Goal: Task Accomplishment & Management: Manage account settings

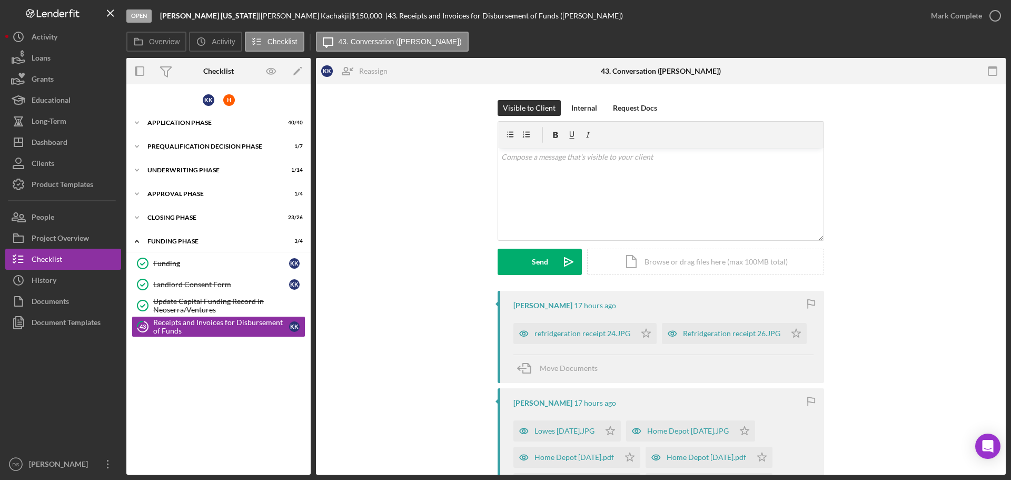
click at [950, 254] on div "Visible to Client Internal Request Docs v Color teal Color pink Remove color Ad…" at bounding box center [661, 195] width 658 height 191
click at [66, 141] on div "Dashboard" at bounding box center [50, 144] width 36 height 24
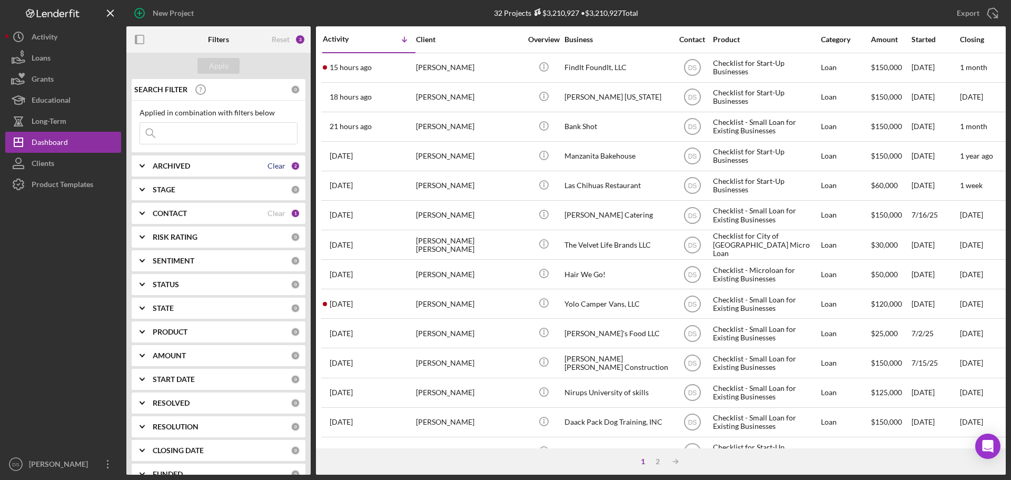
click at [276, 170] on div "Clear" at bounding box center [276, 166] width 18 height 8
click at [241, 172] on div "ARCHIVED 0" at bounding box center [226, 165] width 147 height 21
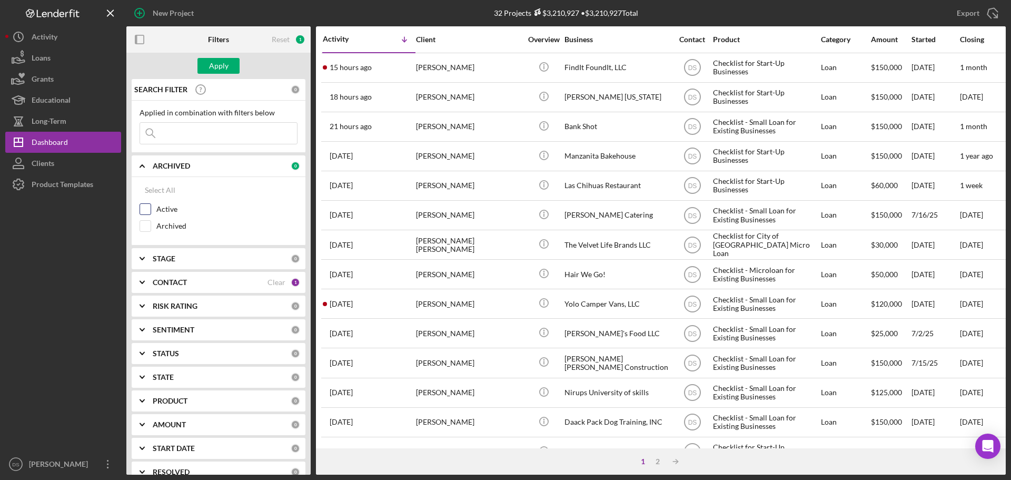
click at [152, 207] on div "Active" at bounding box center [219, 211] width 158 height 17
click at [147, 207] on input "Active" at bounding box center [145, 209] width 11 height 11
checkbox input "true"
click at [224, 67] on div "Apply" at bounding box center [218, 66] width 19 height 16
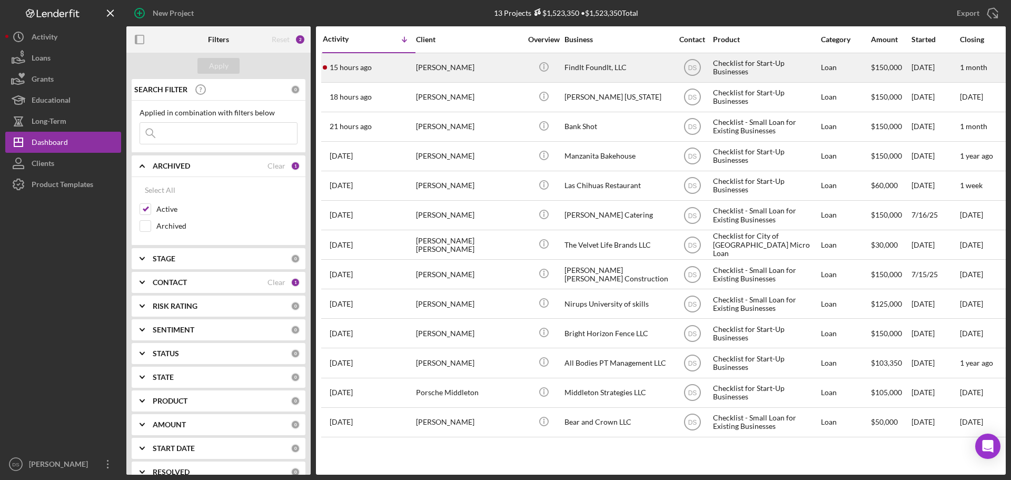
click at [474, 66] on div "[PERSON_NAME]" at bounding box center [468, 68] width 105 height 28
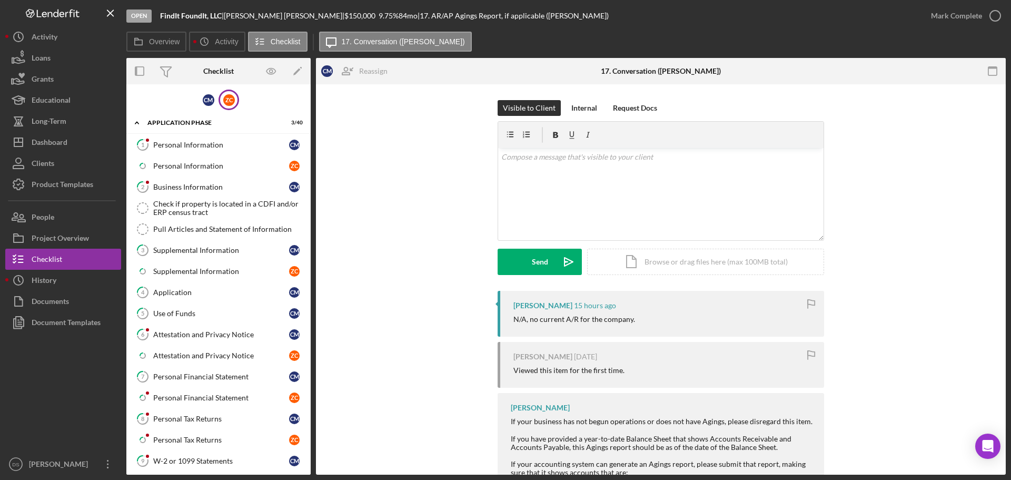
click at [226, 92] on div "Z C" at bounding box center [229, 100] width 21 height 21
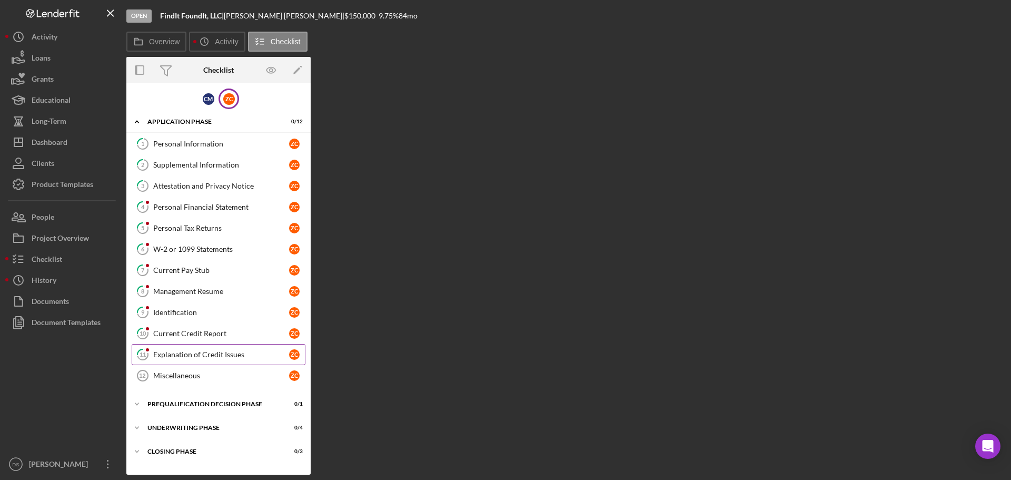
click at [201, 358] on div "Explanation of Credit Issues" at bounding box center [221, 354] width 136 height 8
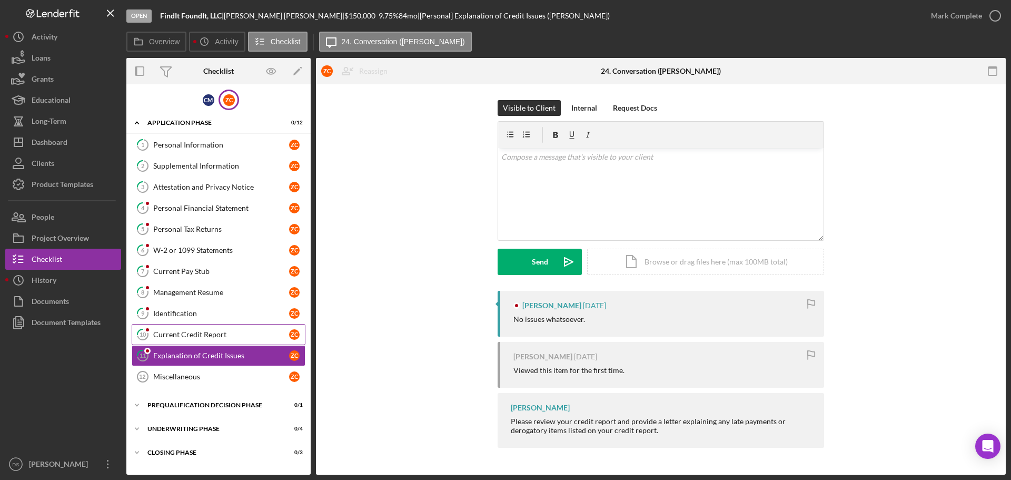
click at [242, 338] on div "Current Credit Report" at bounding box center [221, 334] width 136 height 8
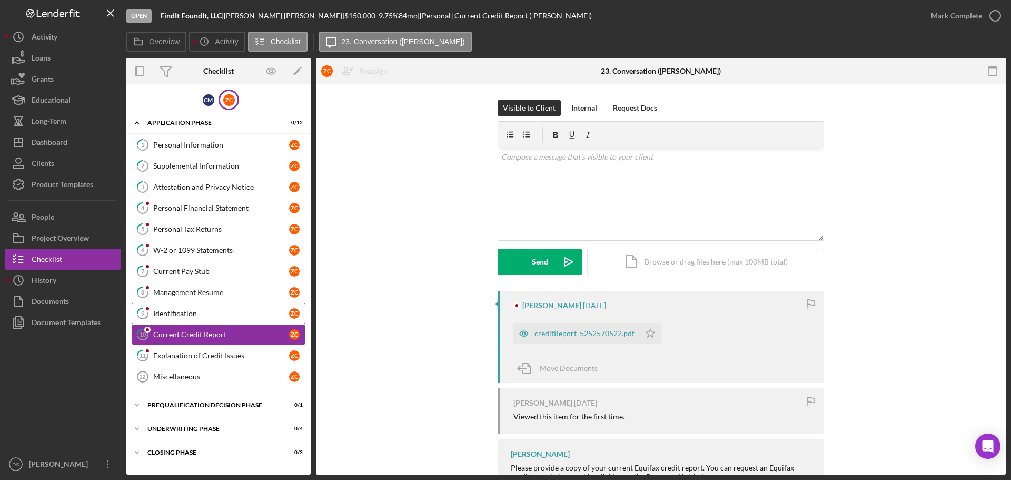
click at [235, 315] on div "Identification" at bounding box center [221, 313] width 136 height 8
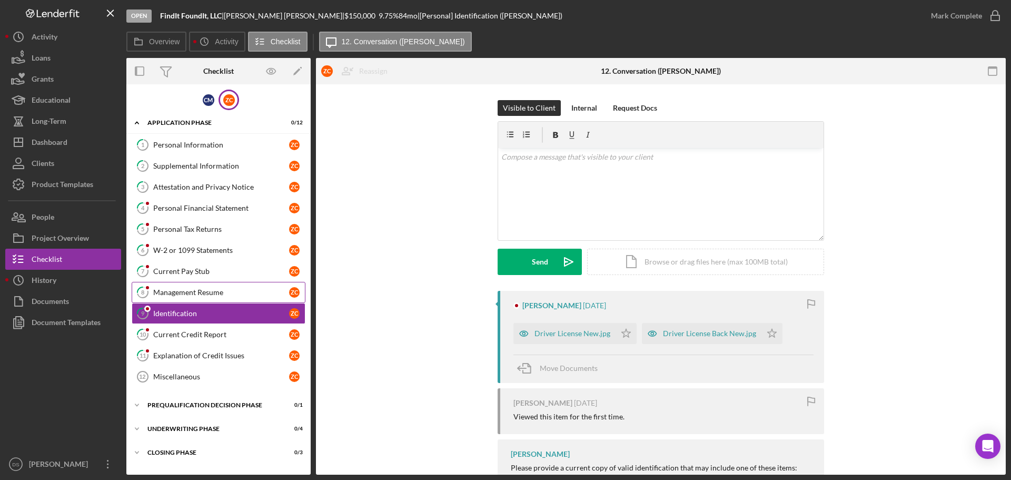
click at [227, 294] on div "Management Resume" at bounding box center [221, 292] width 136 height 8
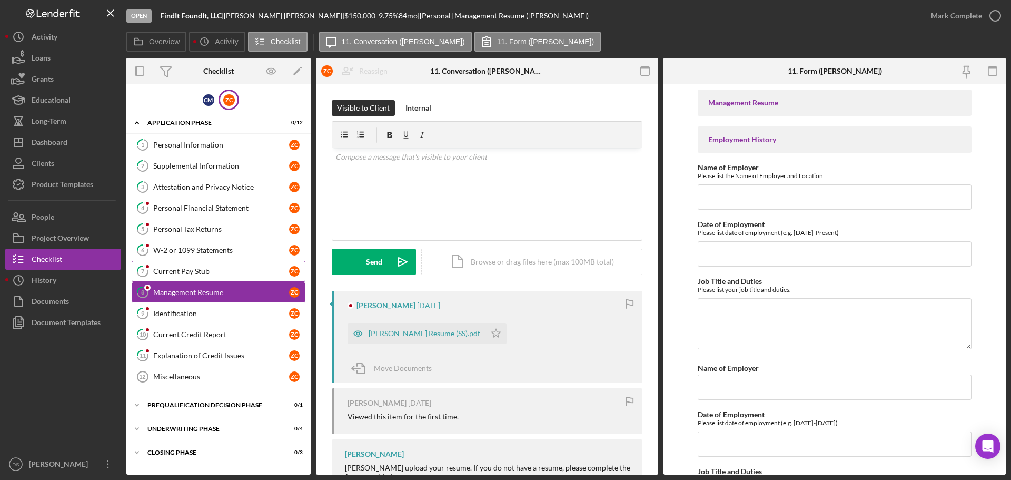
click at [219, 266] on link "7 Current Pay Stub Z C" at bounding box center [219, 271] width 174 height 21
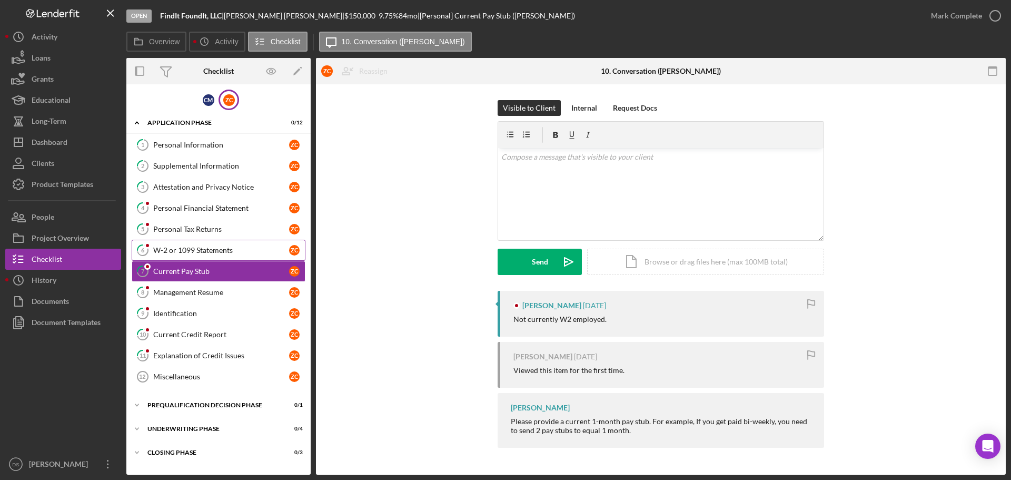
click at [219, 254] on div "W-2 or 1099 Statements" at bounding box center [221, 250] width 136 height 8
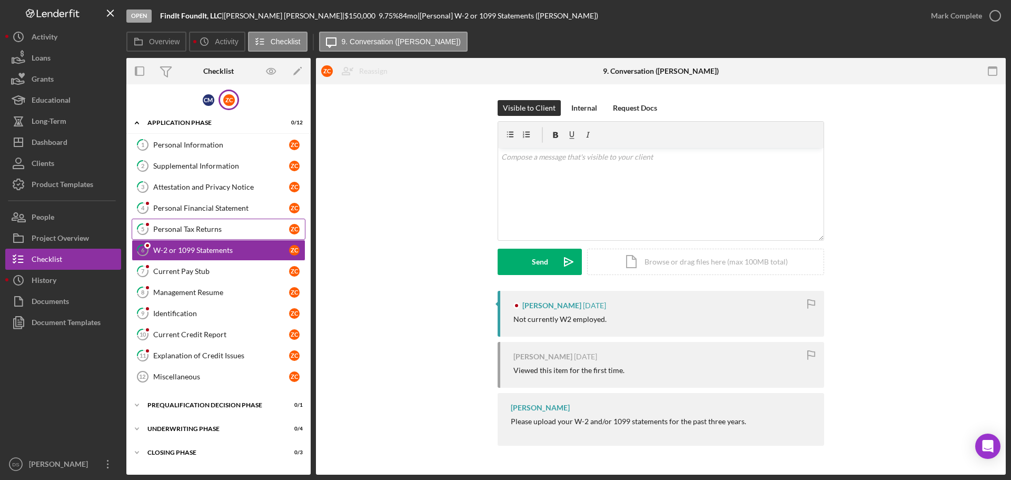
click at [214, 236] on link "5 Personal Tax Returns Z C" at bounding box center [219, 229] width 174 height 21
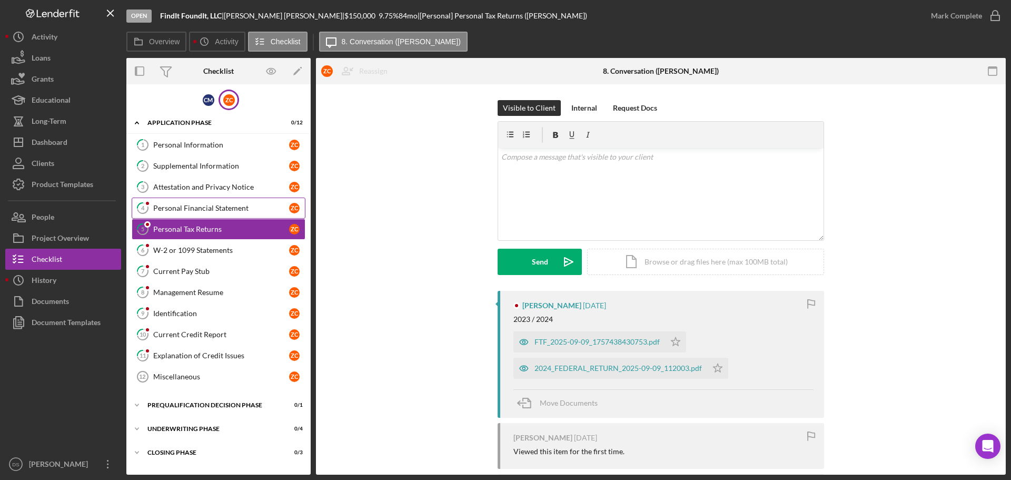
click at [210, 211] on div "Personal Financial Statement" at bounding box center [221, 208] width 136 height 8
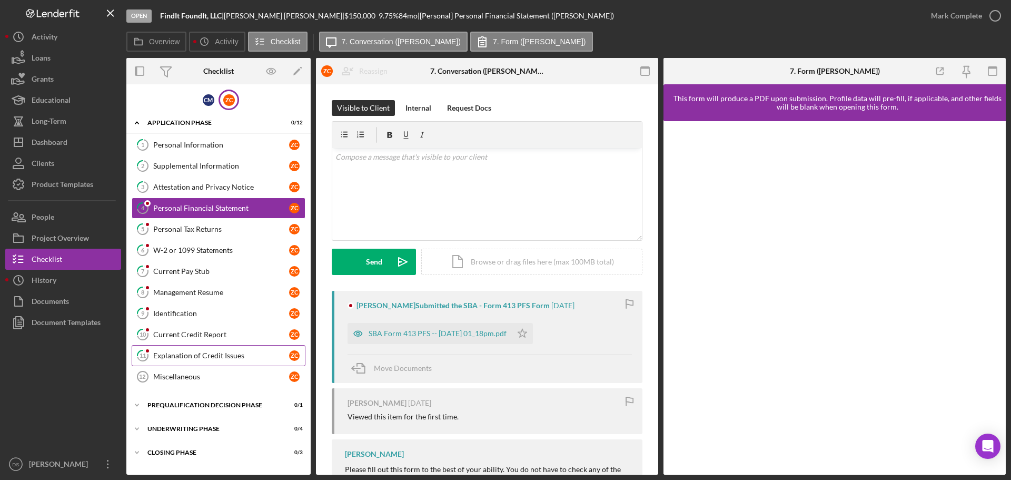
click at [220, 353] on div "Explanation of Credit Issues" at bounding box center [221, 355] width 136 height 8
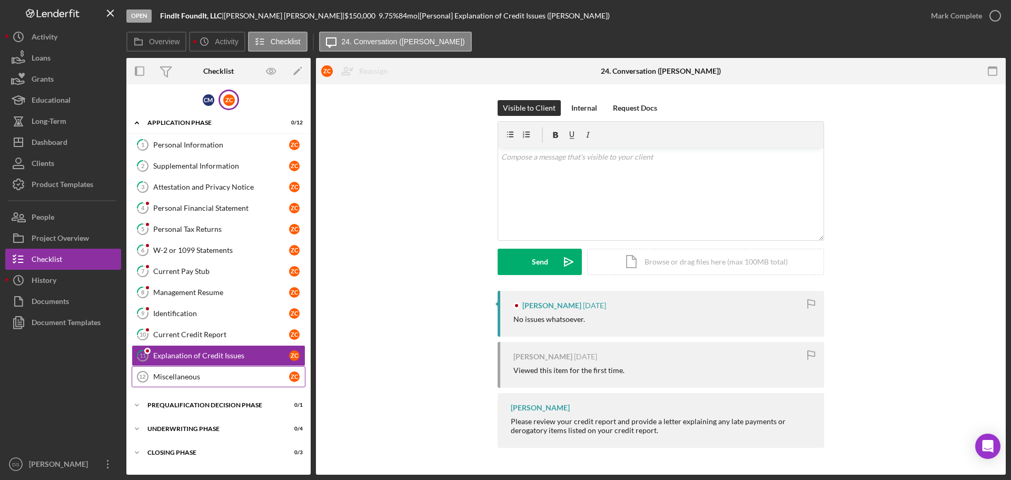
click at [211, 368] on link "Miscellaneous 12 Miscellaneous Z C" at bounding box center [219, 376] width 174 height 21
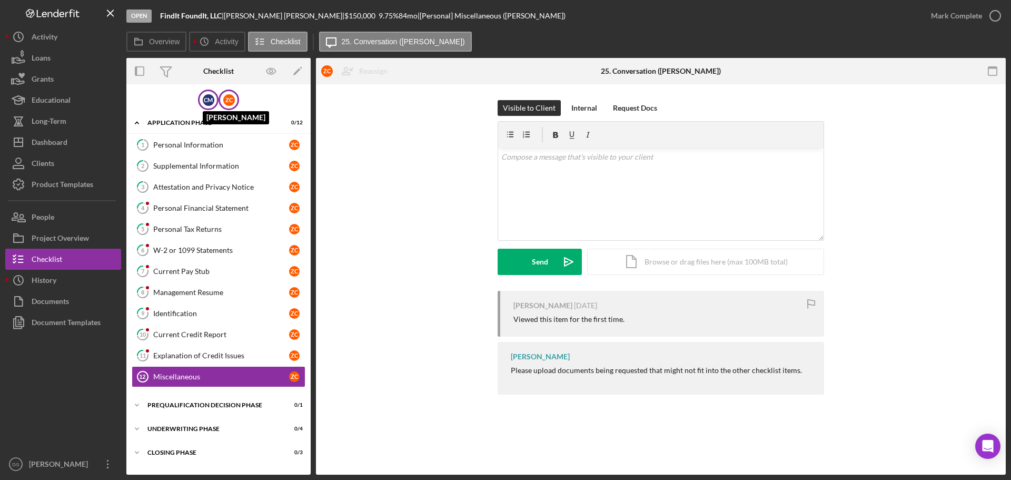
click at [210, 98] on div "C M" at bounding box center [209, 100] width 12 height 12
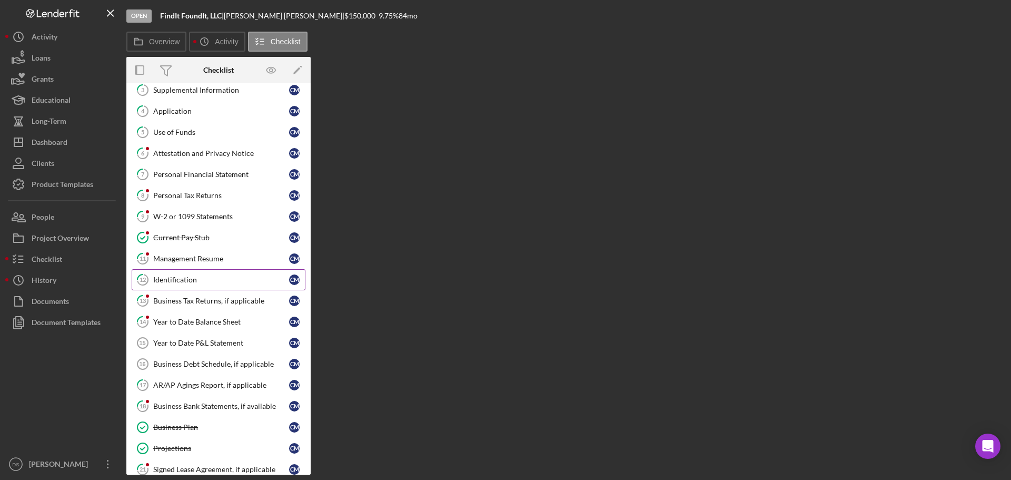
scroll to position [105, 0]
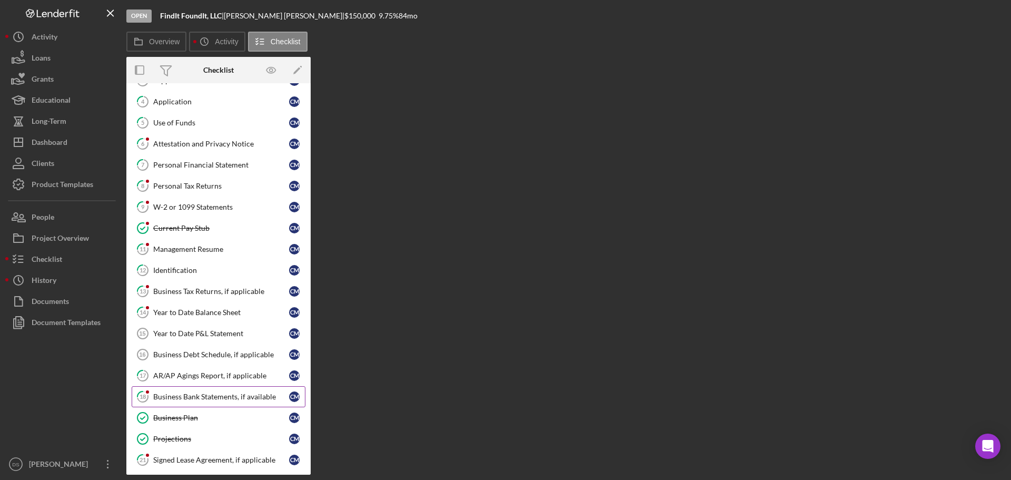
click at [197, 391] on link "18 Business Bank Statements, if available C M" at bounding box center [219, 396] width 174 height 21
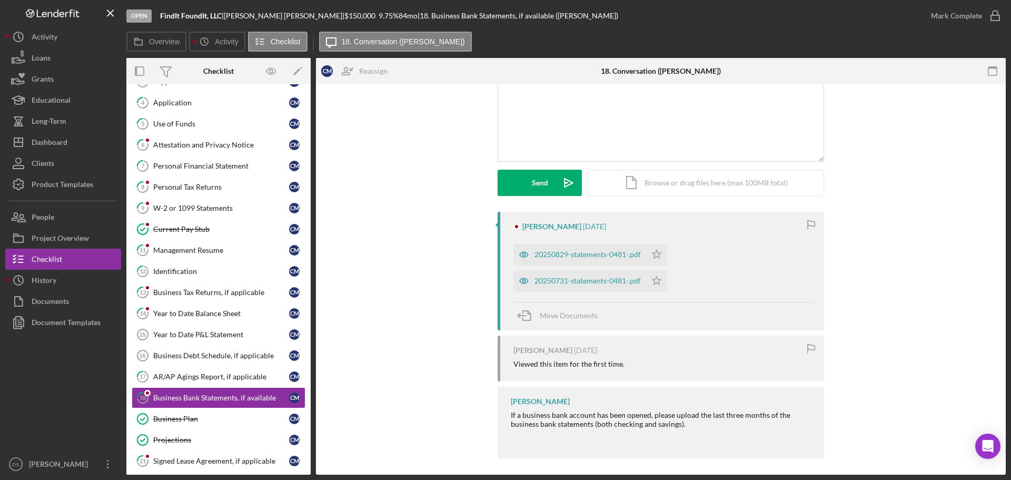
scroll to position [84, 0]
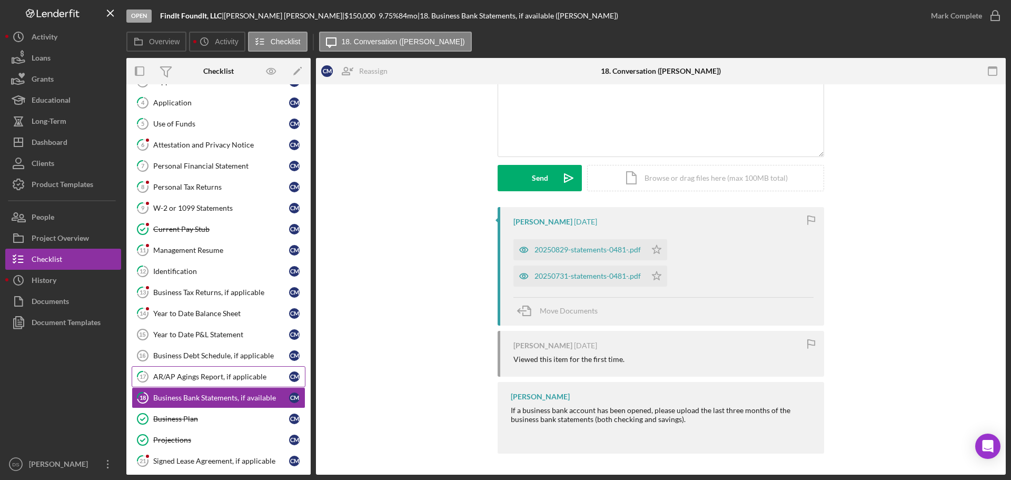
click at [195, 368] on link "17 AR/AP Agings Report, if applicable C M" at bounding box center [219, 376] width 174 height 21
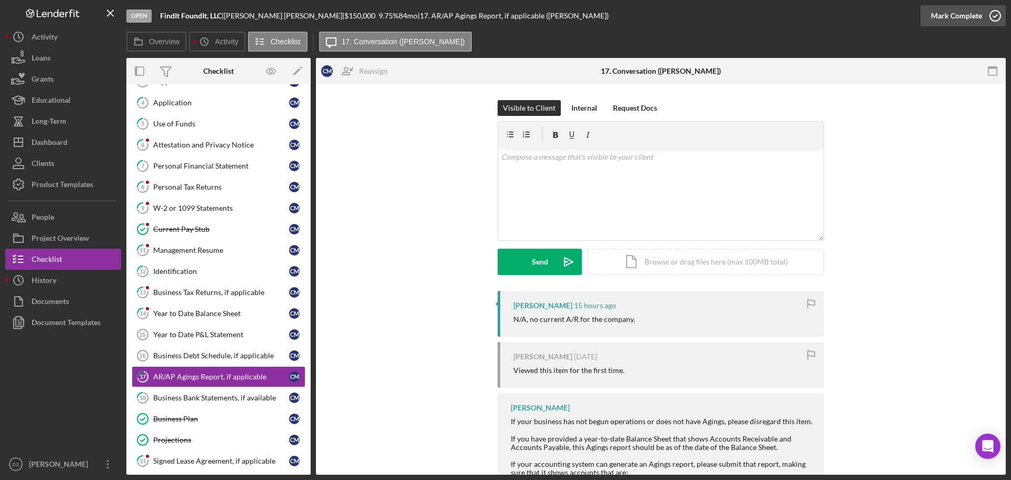
click at [1001, 16] on icon "button" at bounding box center [995, 16] width 26 height 26
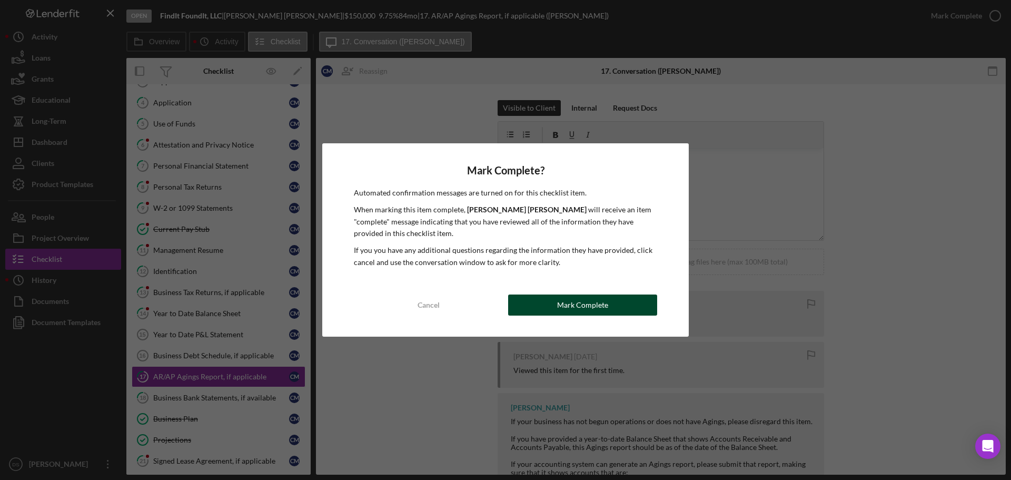
click at [576, 298] on div "Mark Complete" at bounding box center [582, 304] width 51 height 21
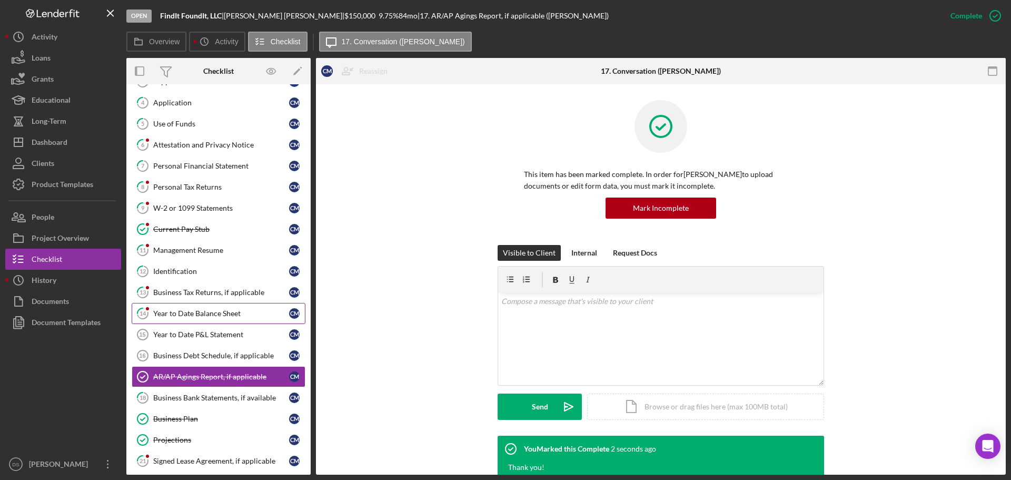
click at [223, 313] on div "Year to Date Balance Sheet" at bounding box center [221, 313] width 136 height 8
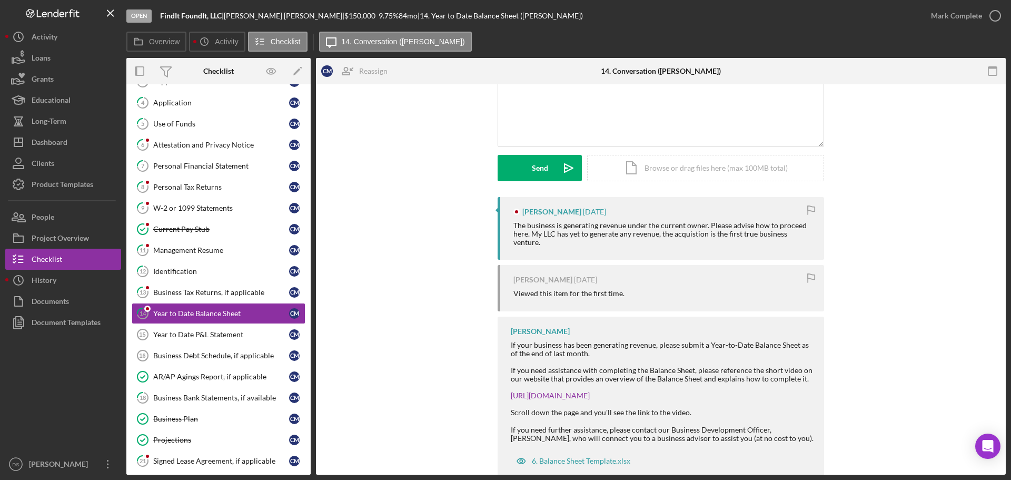
scroll to position [105, 0]
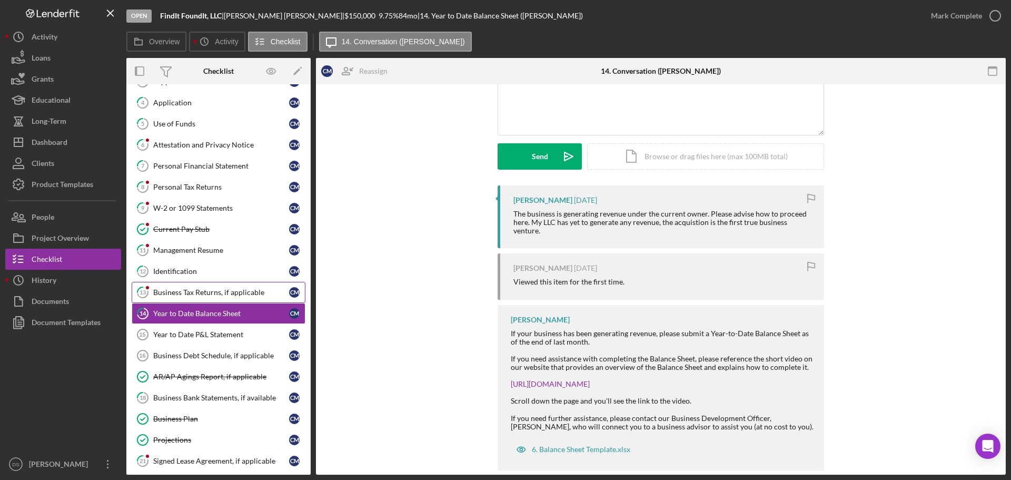
click at [234, 290] on div "Business Tax Returns, if applicable" at bounding box center [221, 292] width 136 height 8
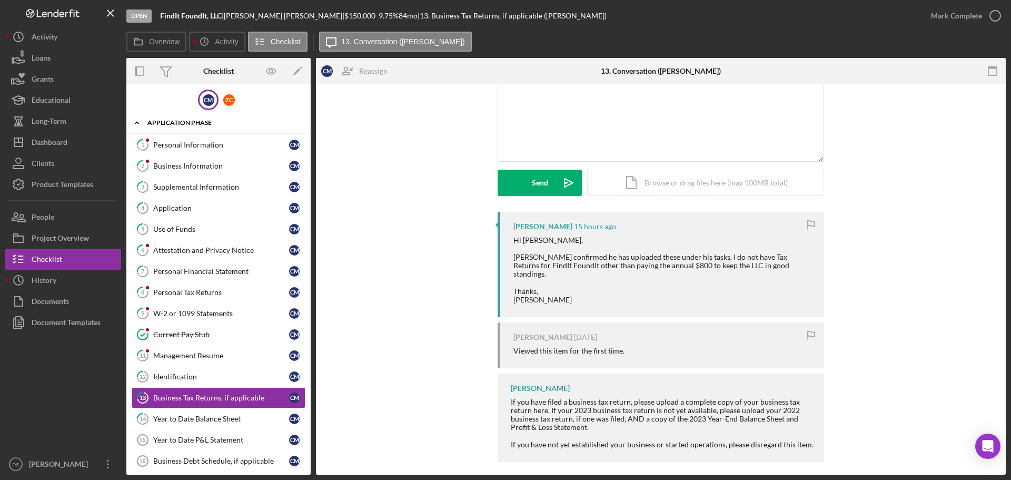
scroll to position [53, 0]
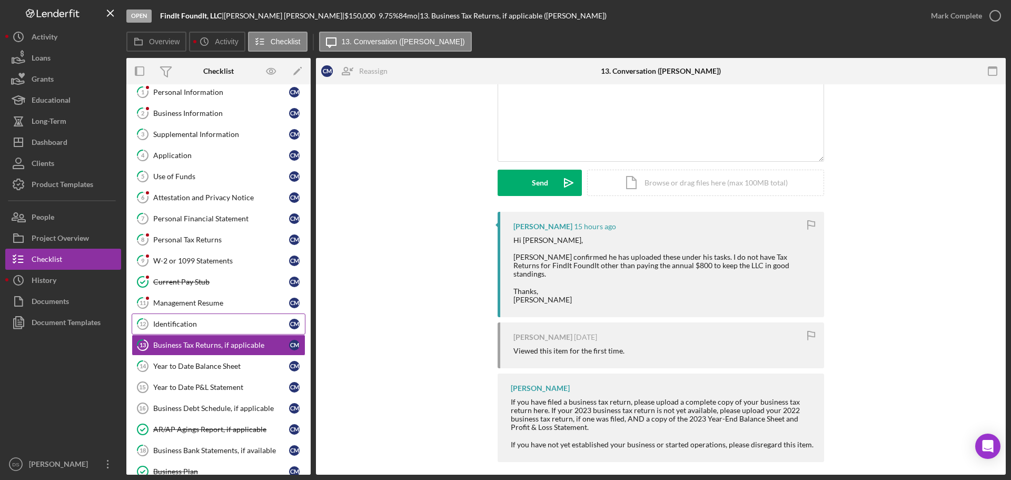
click at [173, 322] on div "Identification" at bounding box center [221, 324] width 136 height 8
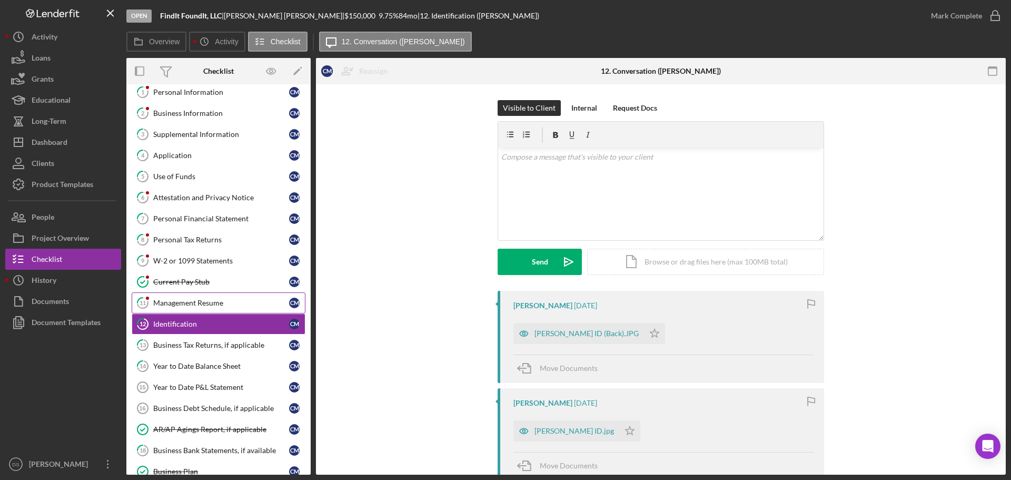
click at [176, 299] on div "Management Resume" at bounding box center [221, 303] width 136 height 8
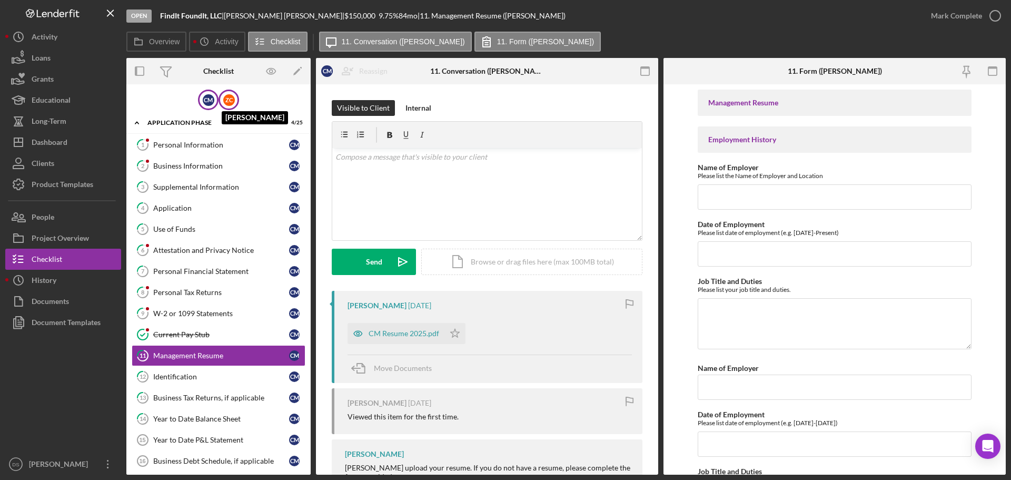
click at [225, 97] on div "Z C" at bounding box center [229, 100] width 12 height 12
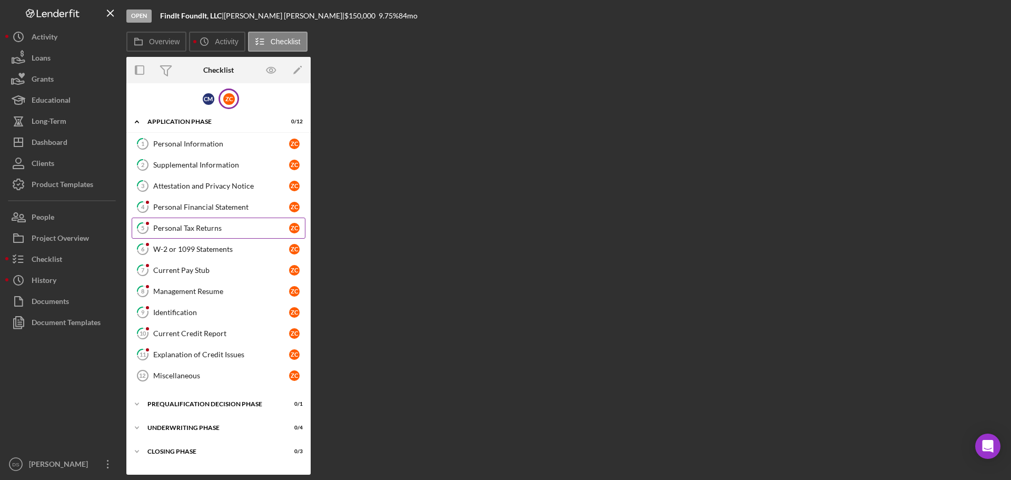
click at [196, 224] on div "Personal Tax Returns" at bounding box center [221, 228] width 136 height 8
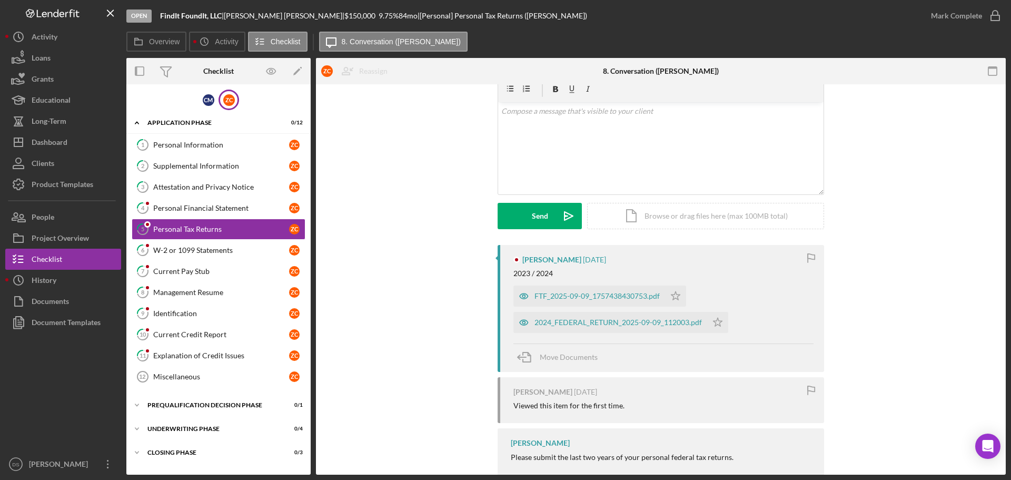
scroll to position [21, 0]
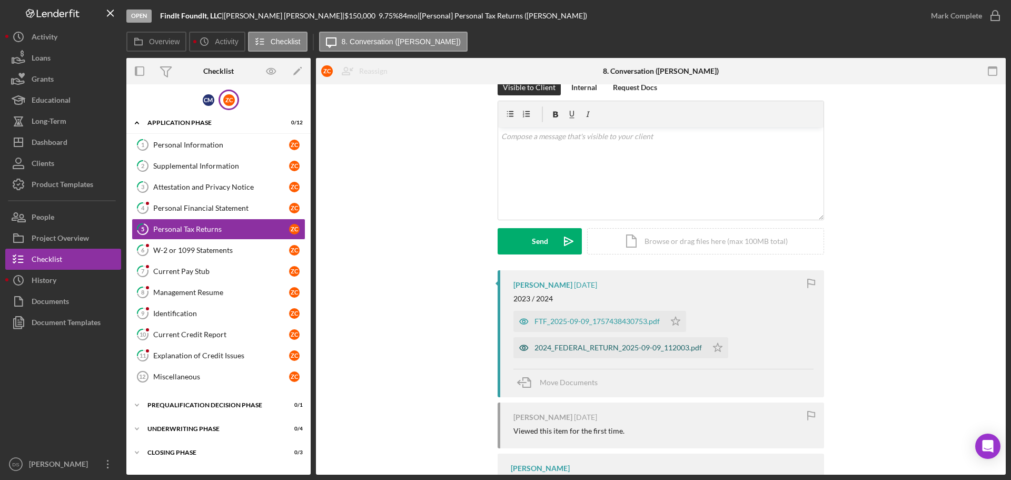
click at [580, 344] on div "2024_FEDERAL_RETURN_2025-09-09_112003.pdf" at bounding box center [617, 347] width 167 height 8
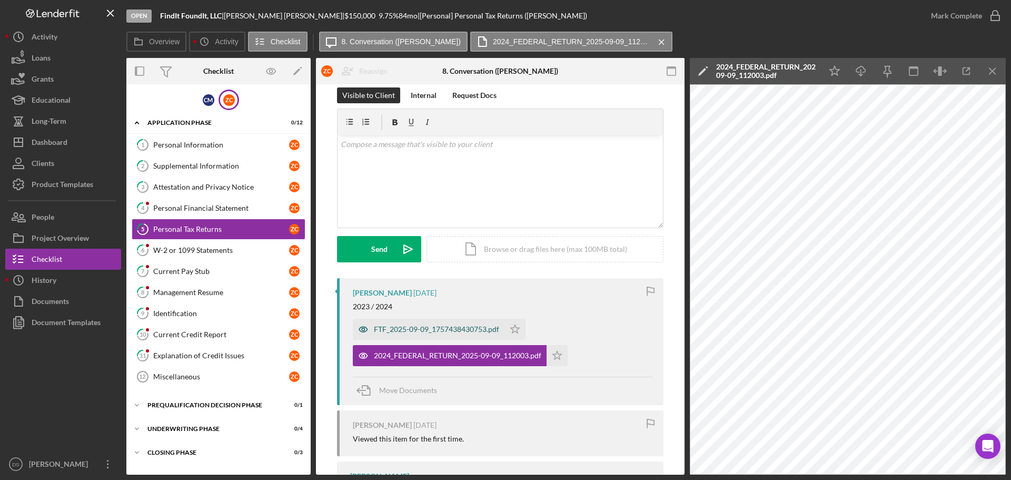
scroll to position [0, 0]
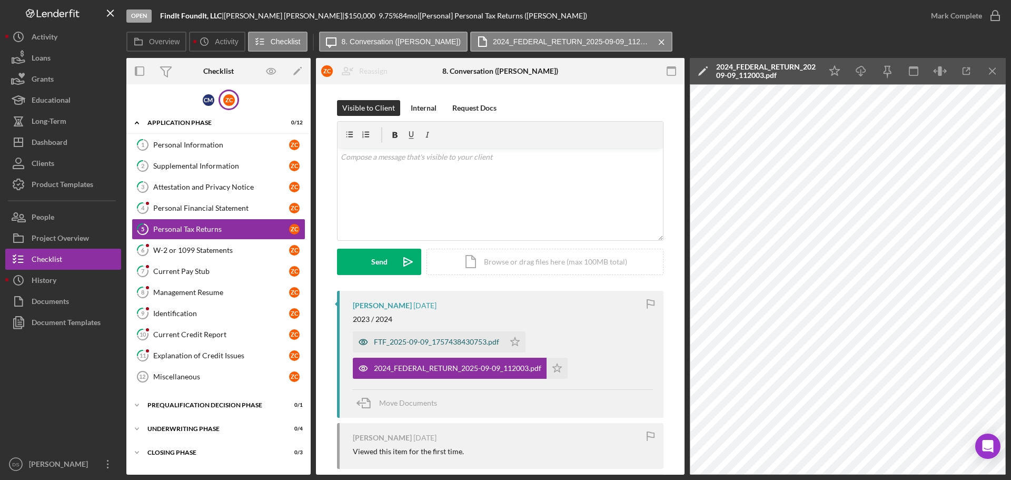
click at [393, 346] on div "FTF_2025-09-09_1757438430753.pdf" at bounding box center [429, 341] width 152 height 21
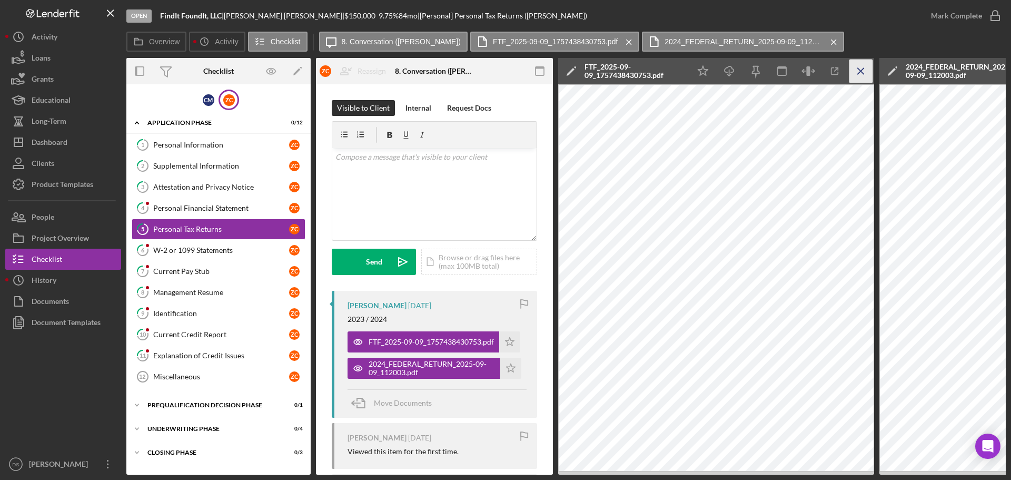
click at [854, 72] on icon "Icon/Menu Close" at bounding box center [861, 72] width 24 height 24
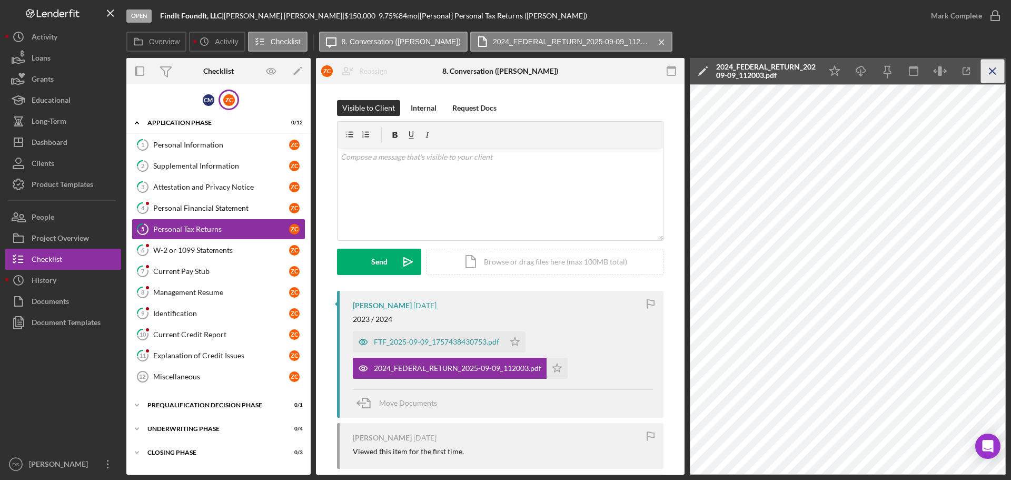
click at [992, 70] on icon "Icon/Menu Close" at bounding box center [993, 72] width 24 height 24
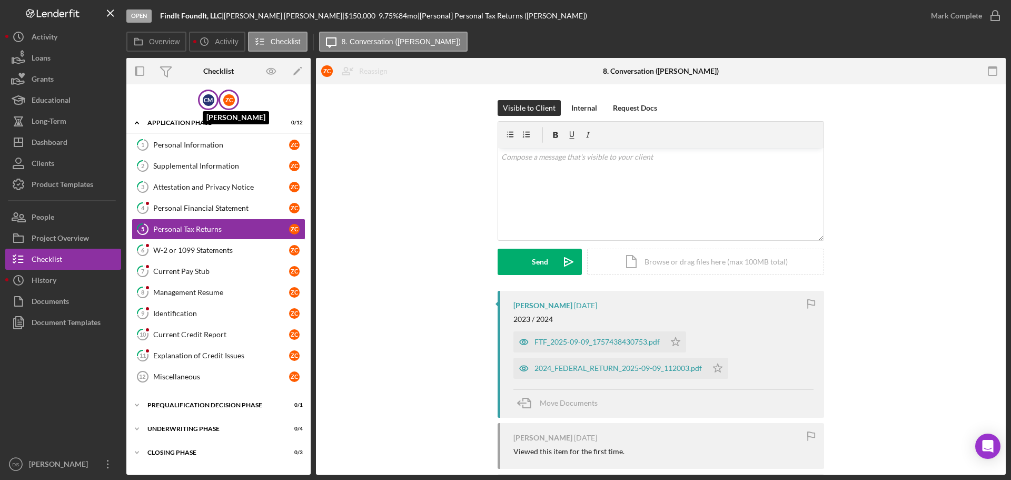
click at [206, 104] on div "C M" at bounding box center [209, 100] width 12 height 12
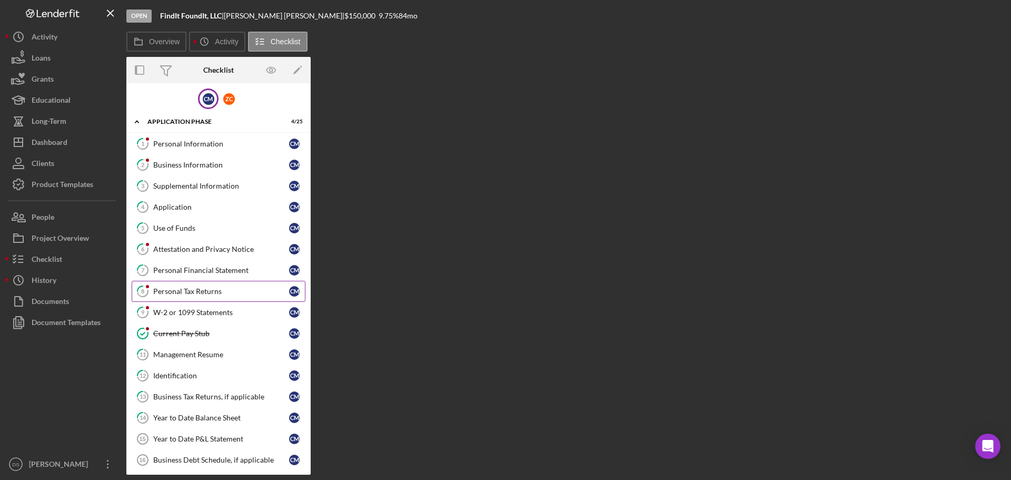
click at [205, 291] on div "Personal Tax Returns" at bounding box center [221, 291] width 136 height 8
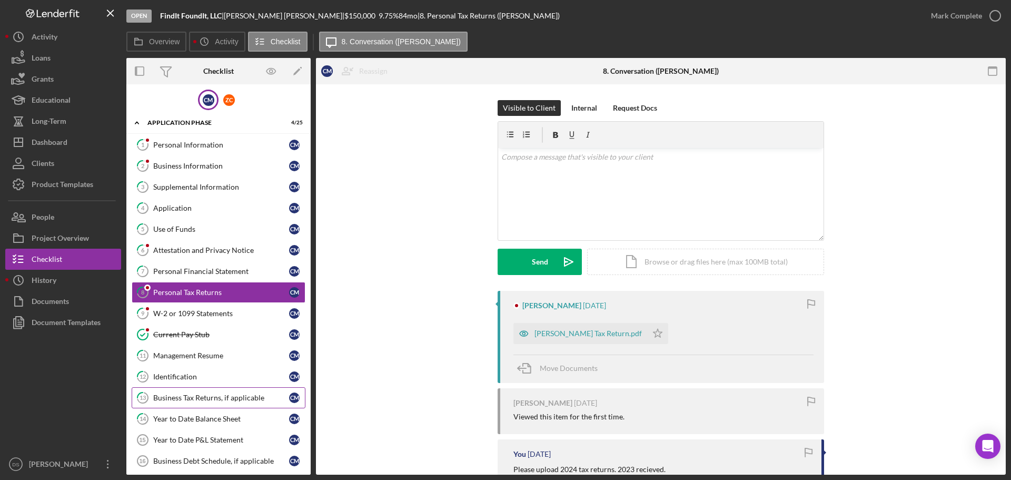
click at [216, 400] on div "Business Tax Returns, if applicable" at bounding box center [221, 397] width 136 height 8
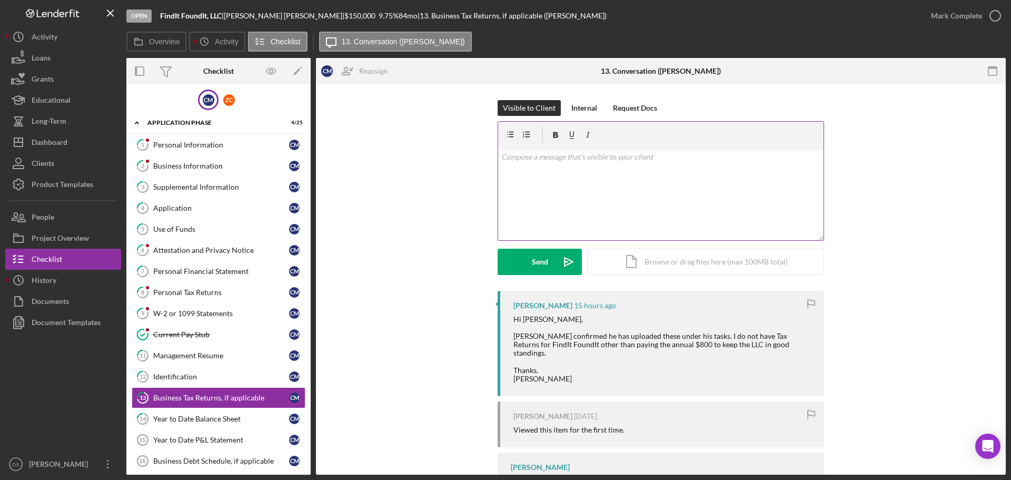
click at [573, 191] on div "v Color teal Color pink Remove color Add row above Add row below Add column bef…" at bounding box center [660, 194] width 325 height 92
click at [581, 160] on p "Yes, Business tax returns uploaded. Just waiting on the additional items that w…" at bounding box center [661, 163] width 320 height 24
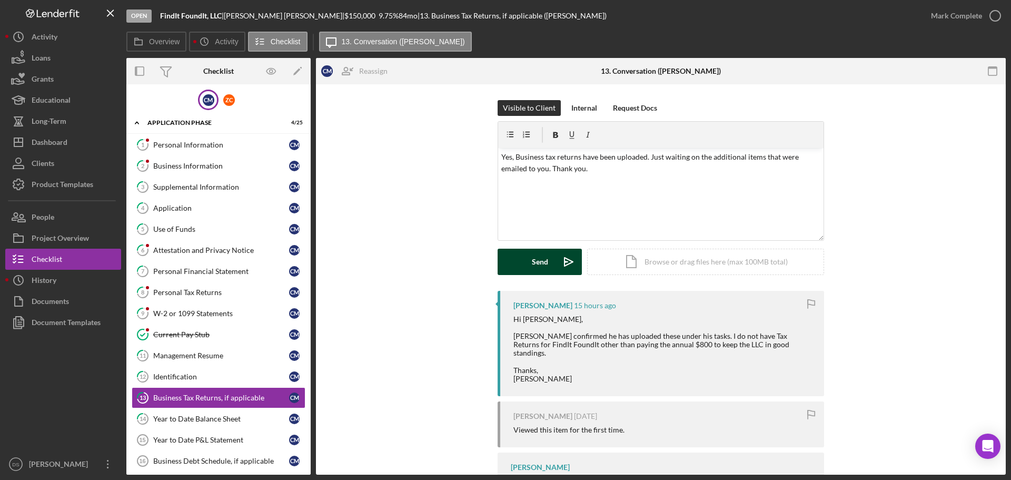
click at [564, 257] on icon "Icon/icon-invite-send" at bounding box center [569, 262] width 26 height 26
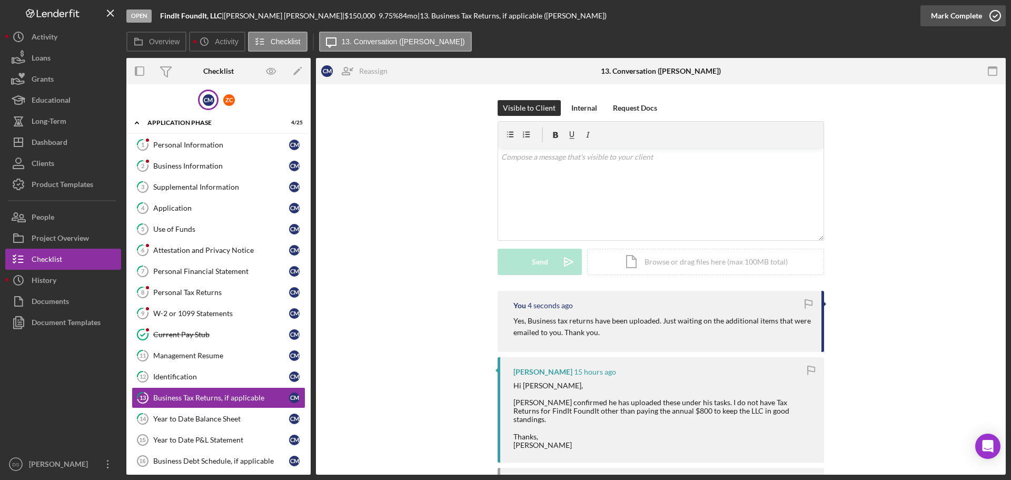
click at [995, 20] on icon "button" at bounding box center [995, 16] width 26 height 26
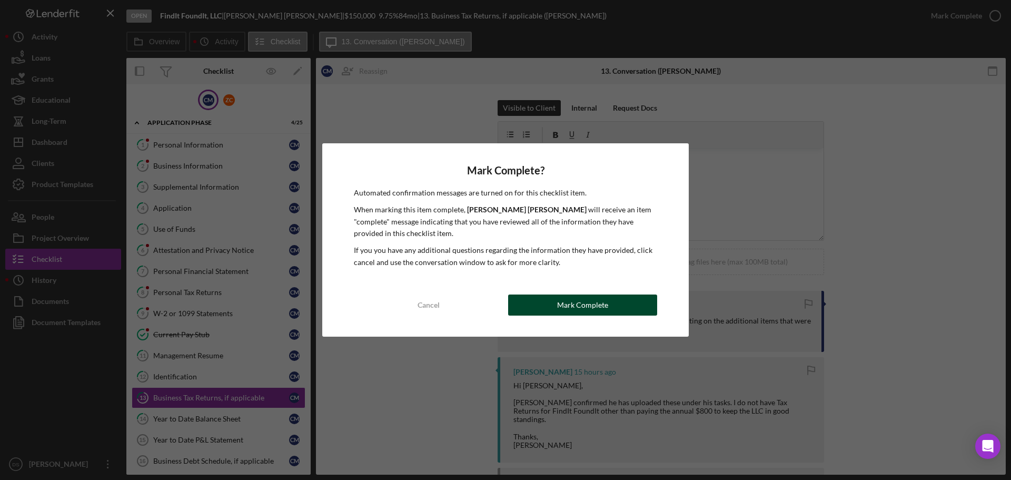
click at [631, 298] on button "Mark Complete" at bounding box center [582, 304] width 149 height 21
